Goal: Task Accomplishment & Management: Manage account settings

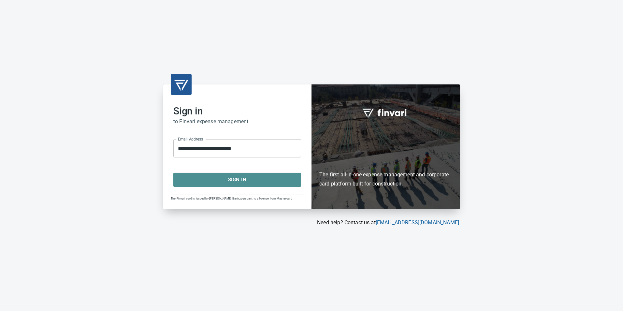
click at [248, 180] on span "Sign In" at bounding box center [236, 179] width 113 height 8
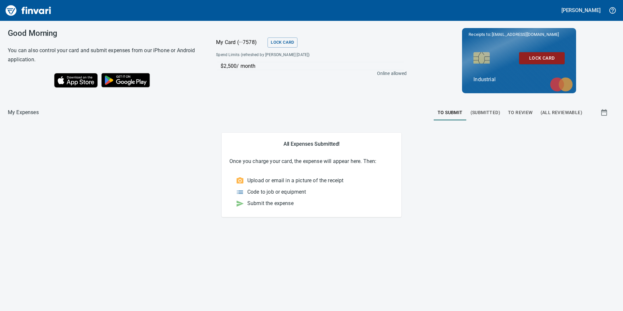
click at [526, 111] on span "To Review" at bounding box center [520, 112] width 25 height 8
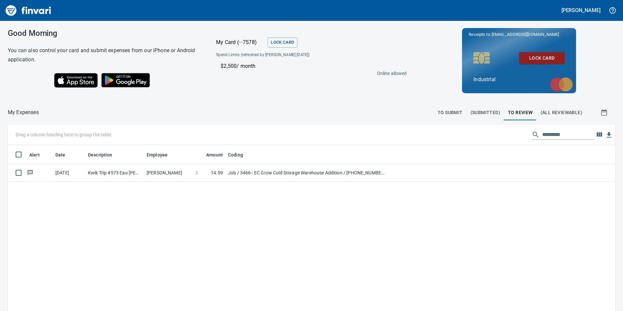
scroll to position [234, 597]
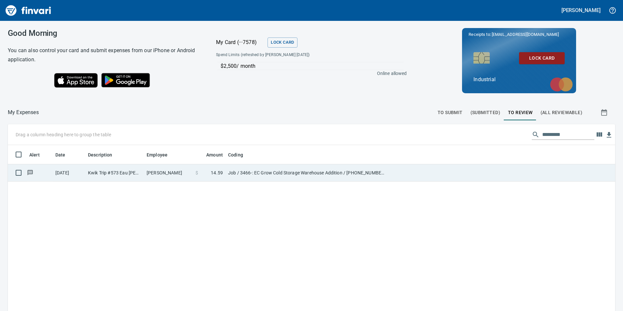
click at [107, 171] on td "Kwik Trip #573 Eau [PERSON_NAME]" at bounding box center [114, 172] width 59 height 17
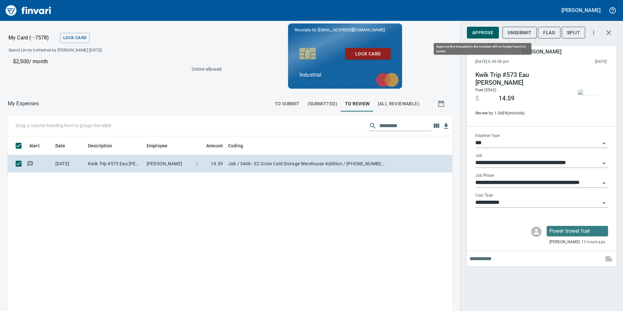
scroll to position [234, 434]
click at [480, 33] on span "Approve" at bounding box center [482, 33] width 21 height 8
